Goal: Transaction & Acquisition: Book appointment/travel/reservation

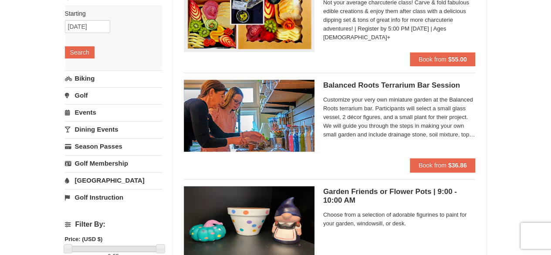
scroll to position [129, 0]
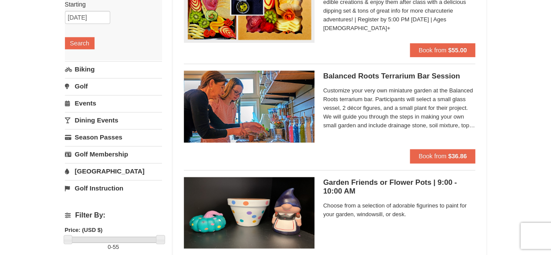
drag, startPoint x: 552, startPoint y: 41, endPoint x: 538, endPoint y: 67, distance: 29.5
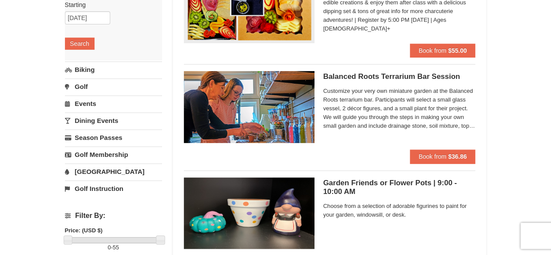
scroll to position [0, 0]
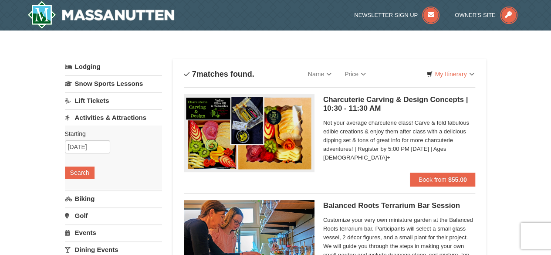
click at [92, 117] on link "Activities & Attractions" at bounding box center [113, 117] width 97 height 16
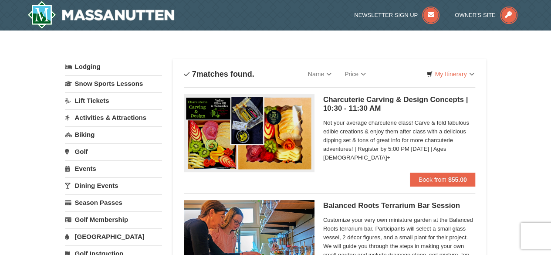
click at [110, 114] on link "Activities & Attractions" at bounding box center [113, 117] width 97 height 16
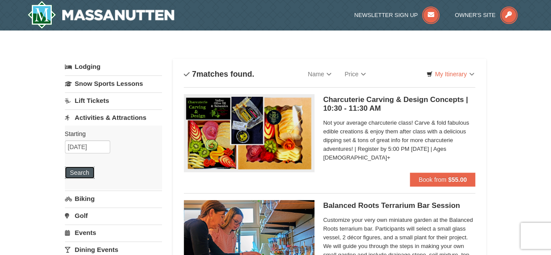
click at [88, 172] on button "Search" at bounding box center [80, 172] width 30 height 12
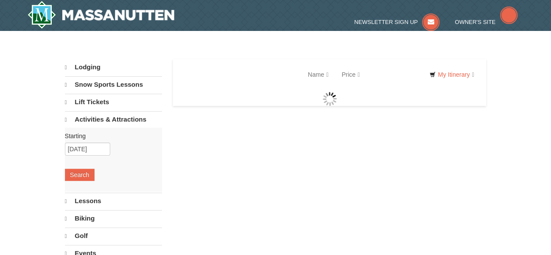
select select "9"
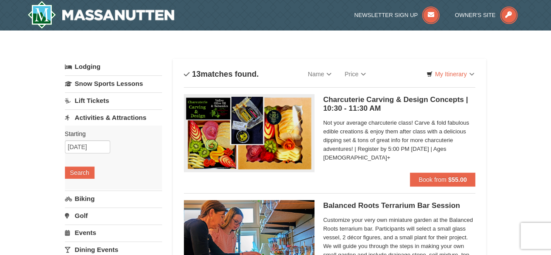
drag, startPoint x: 555, startPoint y: 16, endPoint x: 541, endPoint y: 14, distance: 14.5
click at [90, 147] on input "[DATE]" at bounding box center [87, 146] width 45 height 13
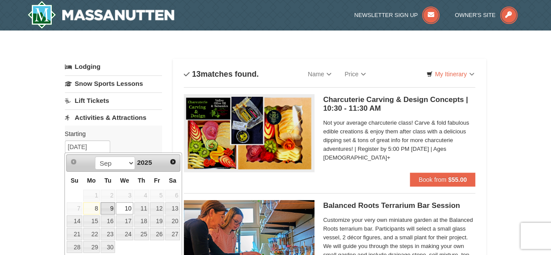
click at [108, 209] on link "9" at bounding box center [108, 208] width 15 height 12
type input "[DATE]"
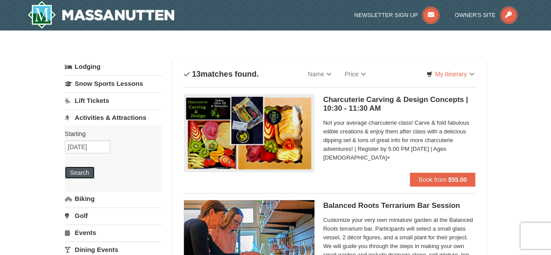
click at [82, 174] on button "Search" at bounding box center [80, 172] width 30 height 12
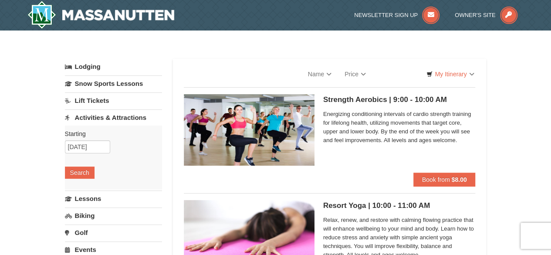
select select "9"
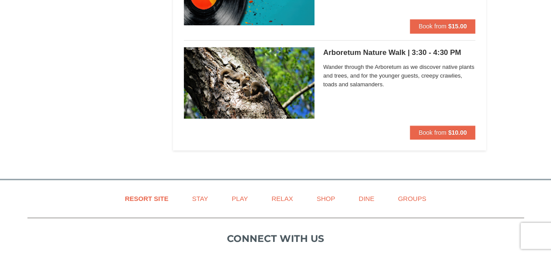
scroll to position [2047, 0]
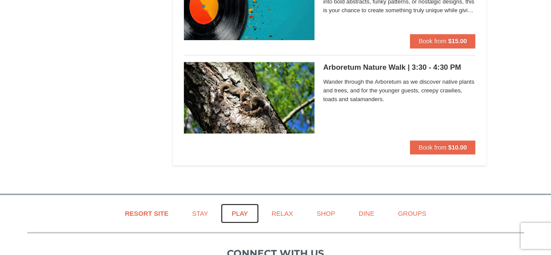
click at [244, 205] on link "Play" at bounding box center [240, 213] width 38 height 20
